Goal: Navigation & Orientation: Find specific page/section

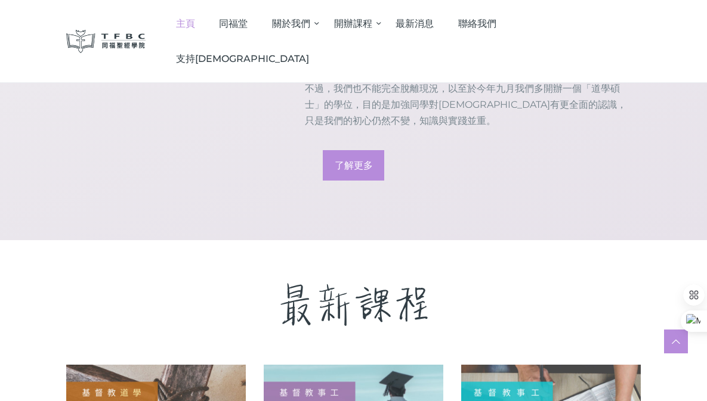
scroll to position [1905, 0]
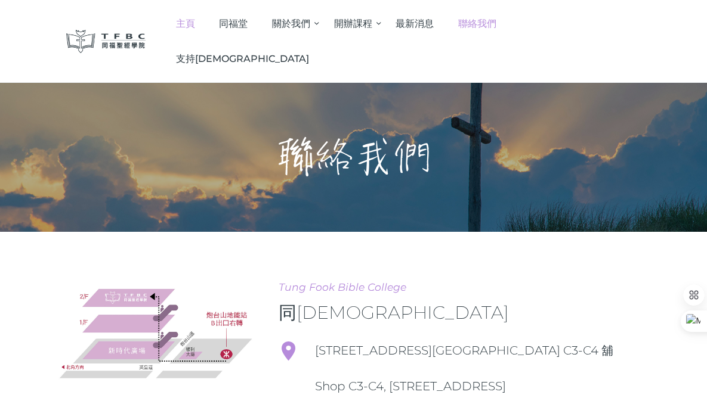
click at [195, 23] on span "主頁" at bounding box center [185, 23] width 19 height 11
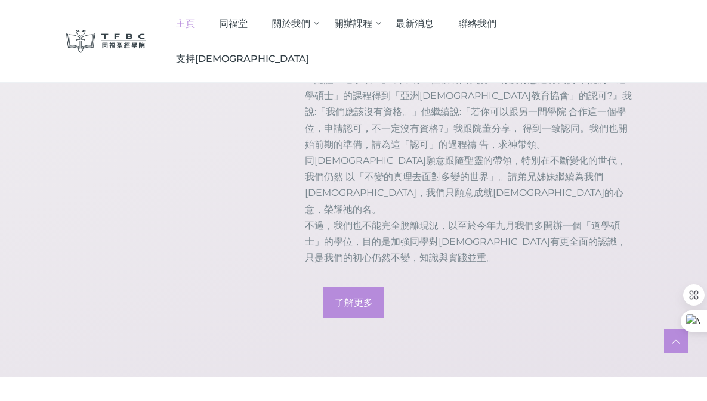
scroll to position [1438, 0]
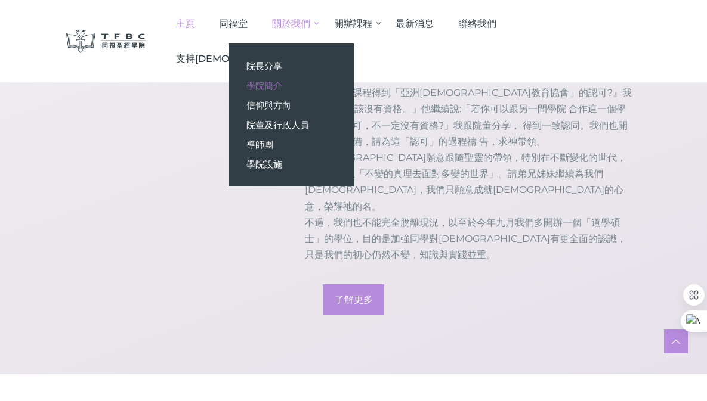
click at [282, 88] on span "學院簡介" at bounding box center [264, 85] width 36 height 11
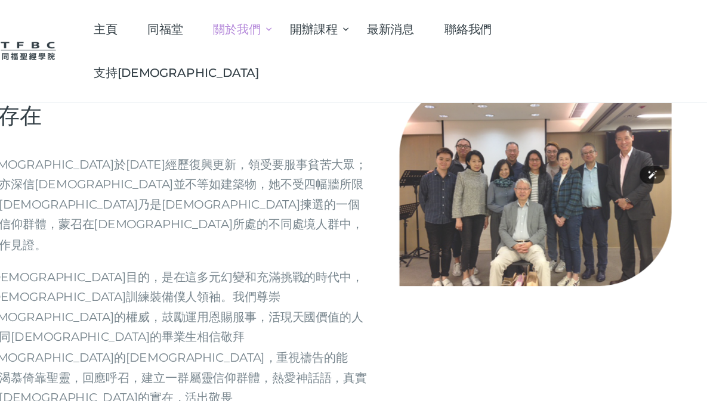
scroll to position [568, 0]
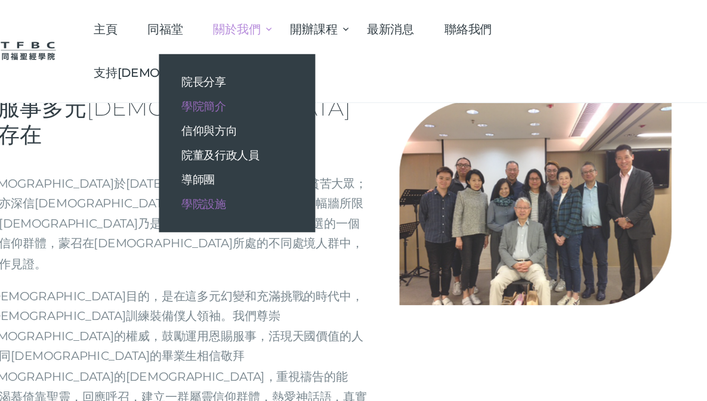
click at [282, 165] on span "學院設施" at bounding box center [264, 164] width 36 height 11
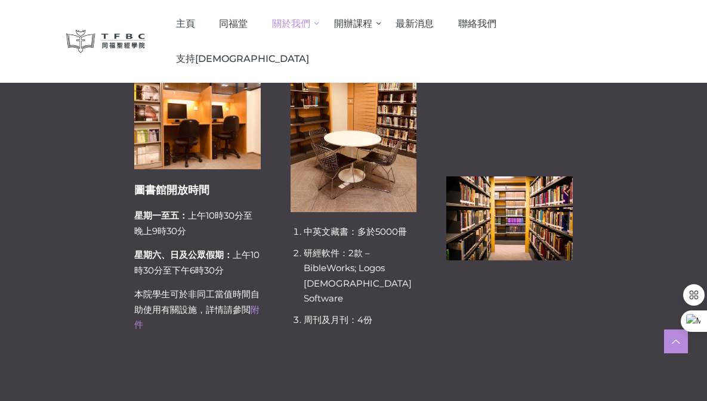
scroll to position [221, 0]
